Goal: Transaction & Acquisition: Purchase product/service

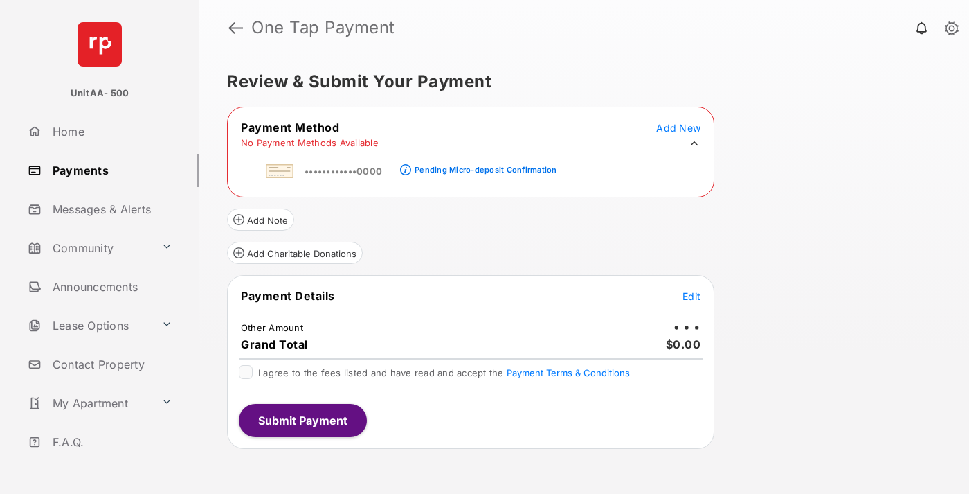
click at [483, 165] on div "Pending Micro-deposit Confirmation" at bounding box center [486, 170] width 142 height 10
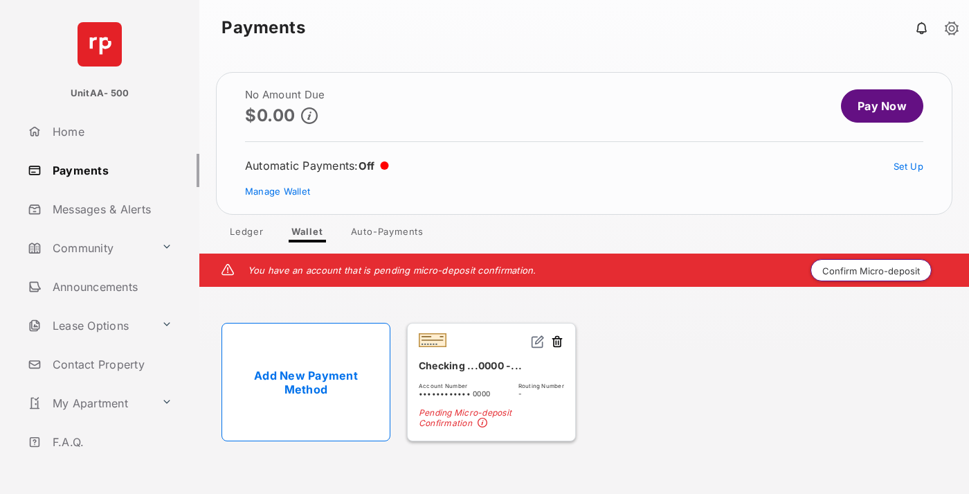
click at [872, 270] on button "Confirm Micro-deposit" at bounding box center [871, 270] width 121 height 22
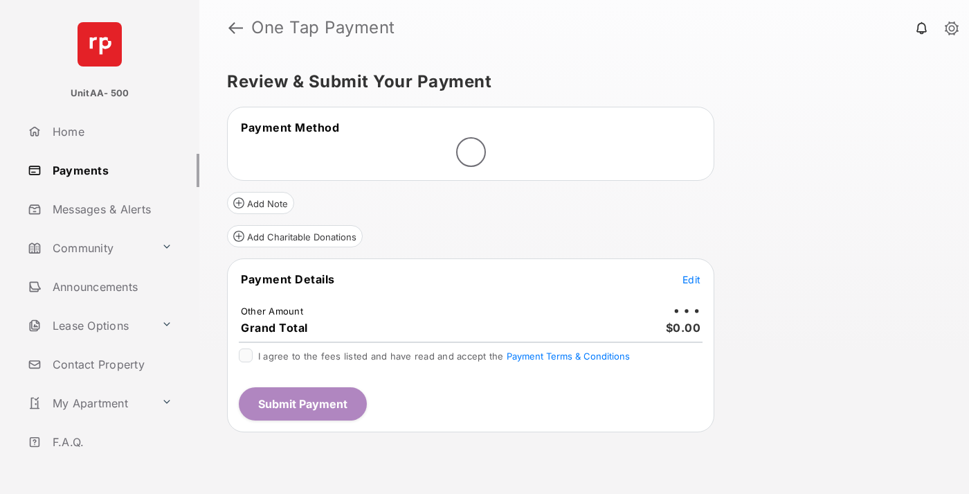
click at [692, 279] on span "Edit" at bounding box center [692, 279] width 18 height 12
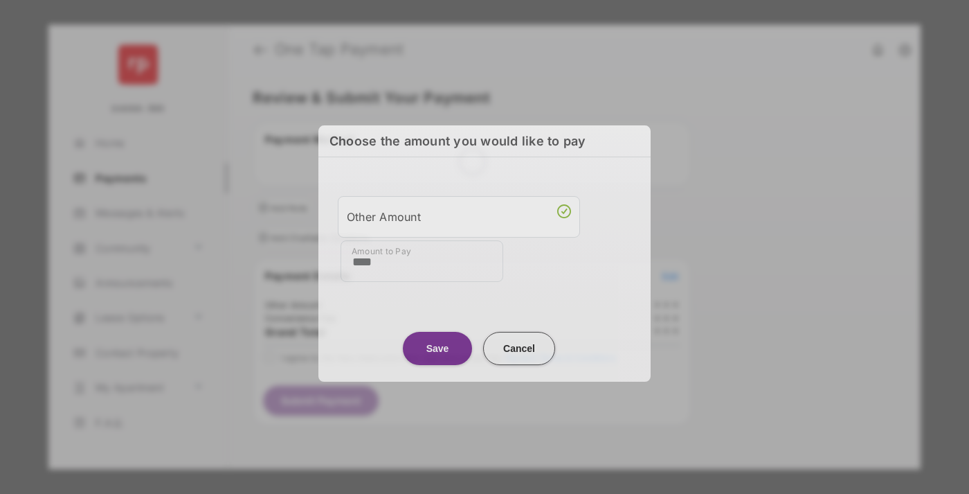
type input "****"
click at [437, 346] on button "Save" at bounding box center [437, 348] width 69 height 33
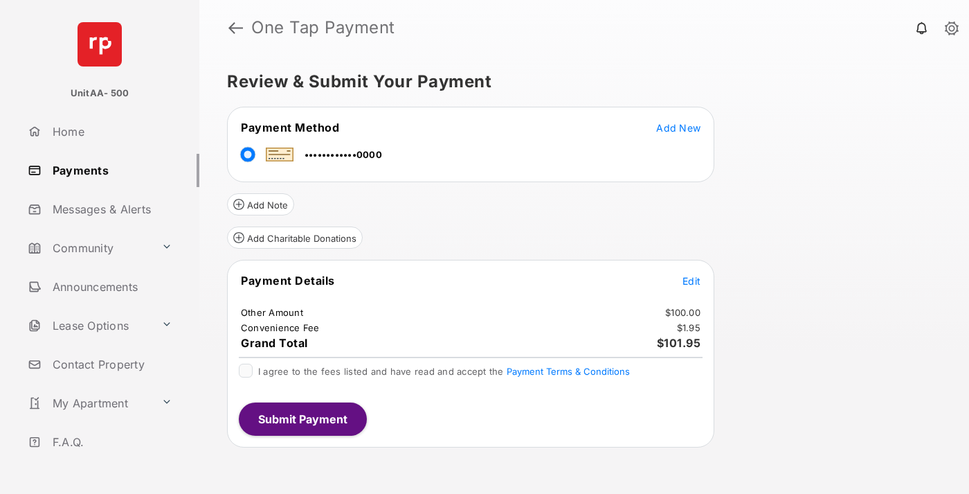
click at [692, 280] on span "Edit" at bounding box center [692, 281] width 18 height 12
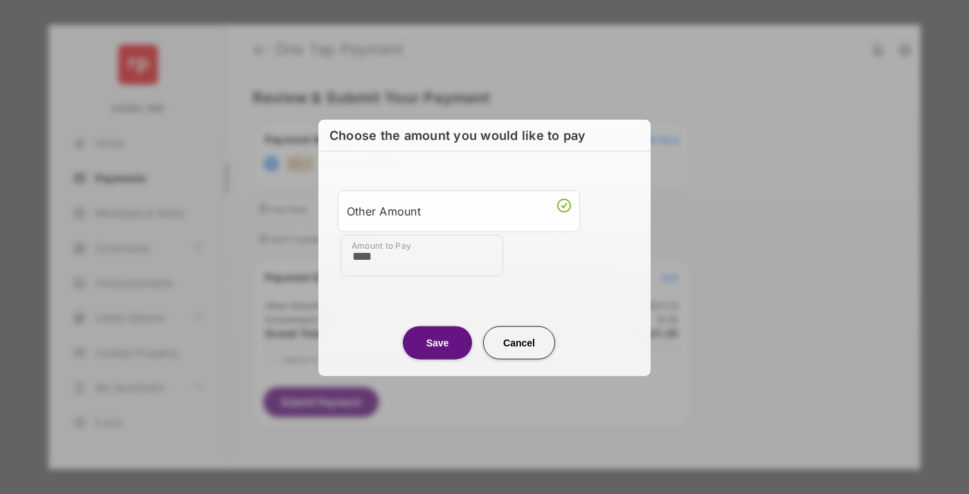
click at [437, 341] on button "Save" at bounding box center [437, 341] width 69 height 33
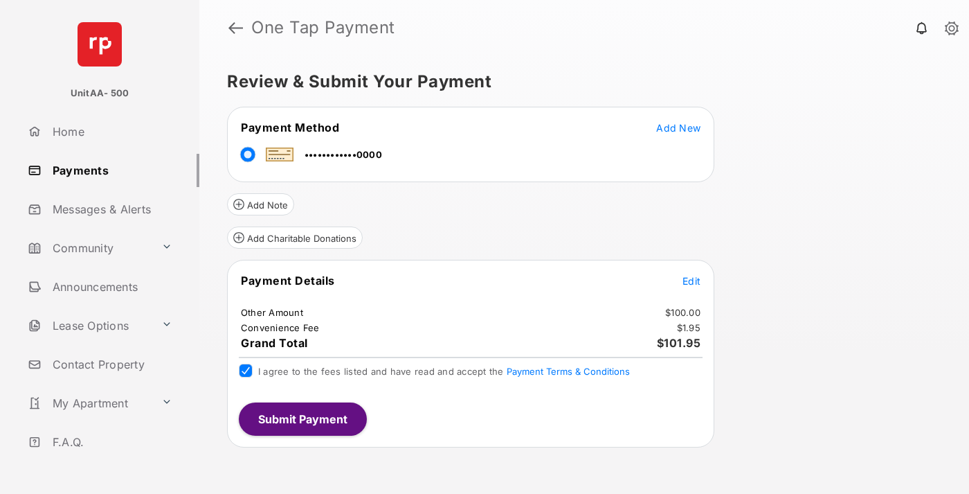
click at [302, 418] on button "Submit Payment" at bounding box center [303, 418] width 128 height 33
